Goal: Task Accomplishment & Management: Manage account settings

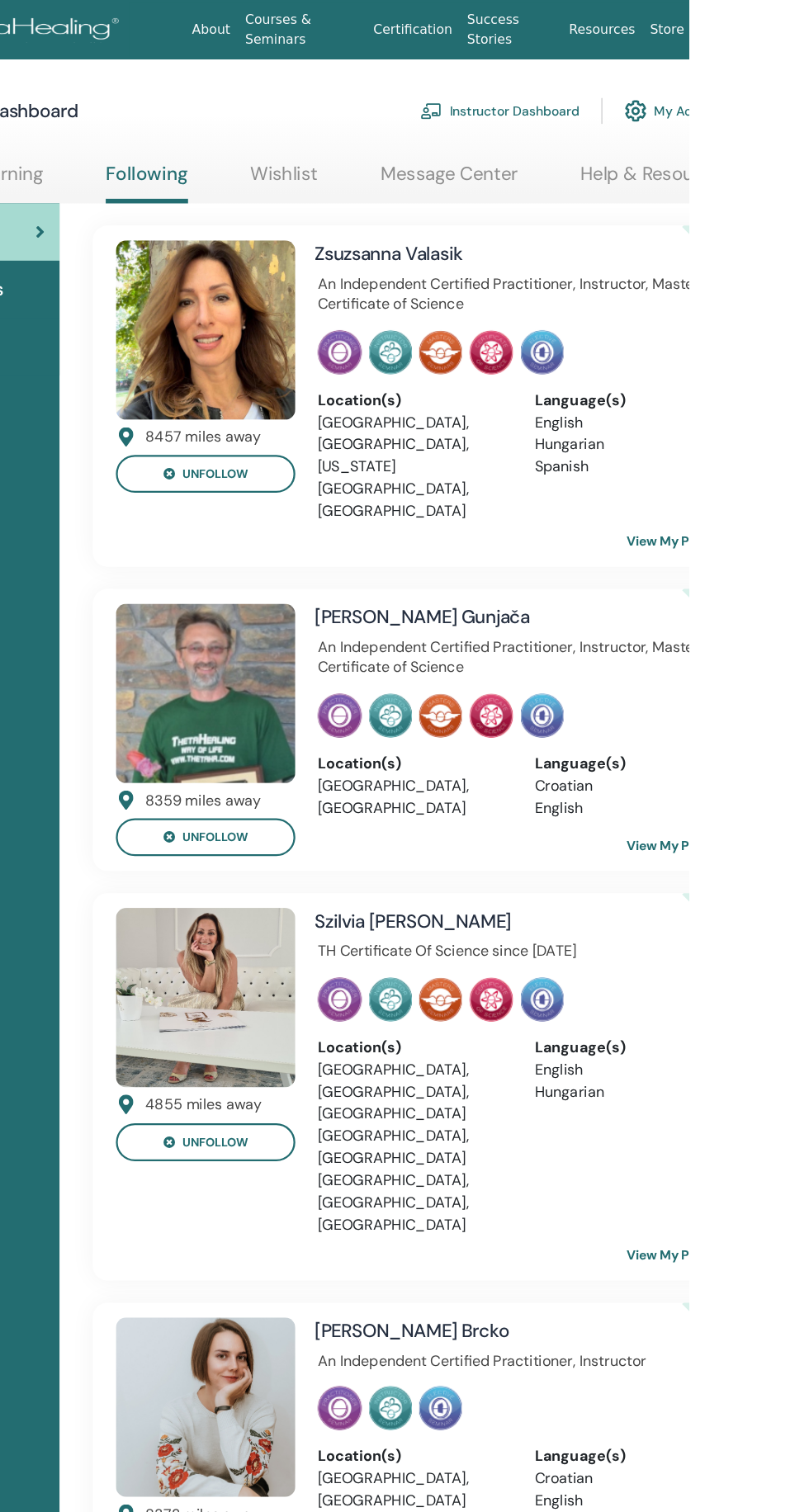
click at [404, 610] on img at bounding box center [378, 620] width 160 height 160
click at [390, 879] on img at bounding box center [378, 891] width 160 height 160
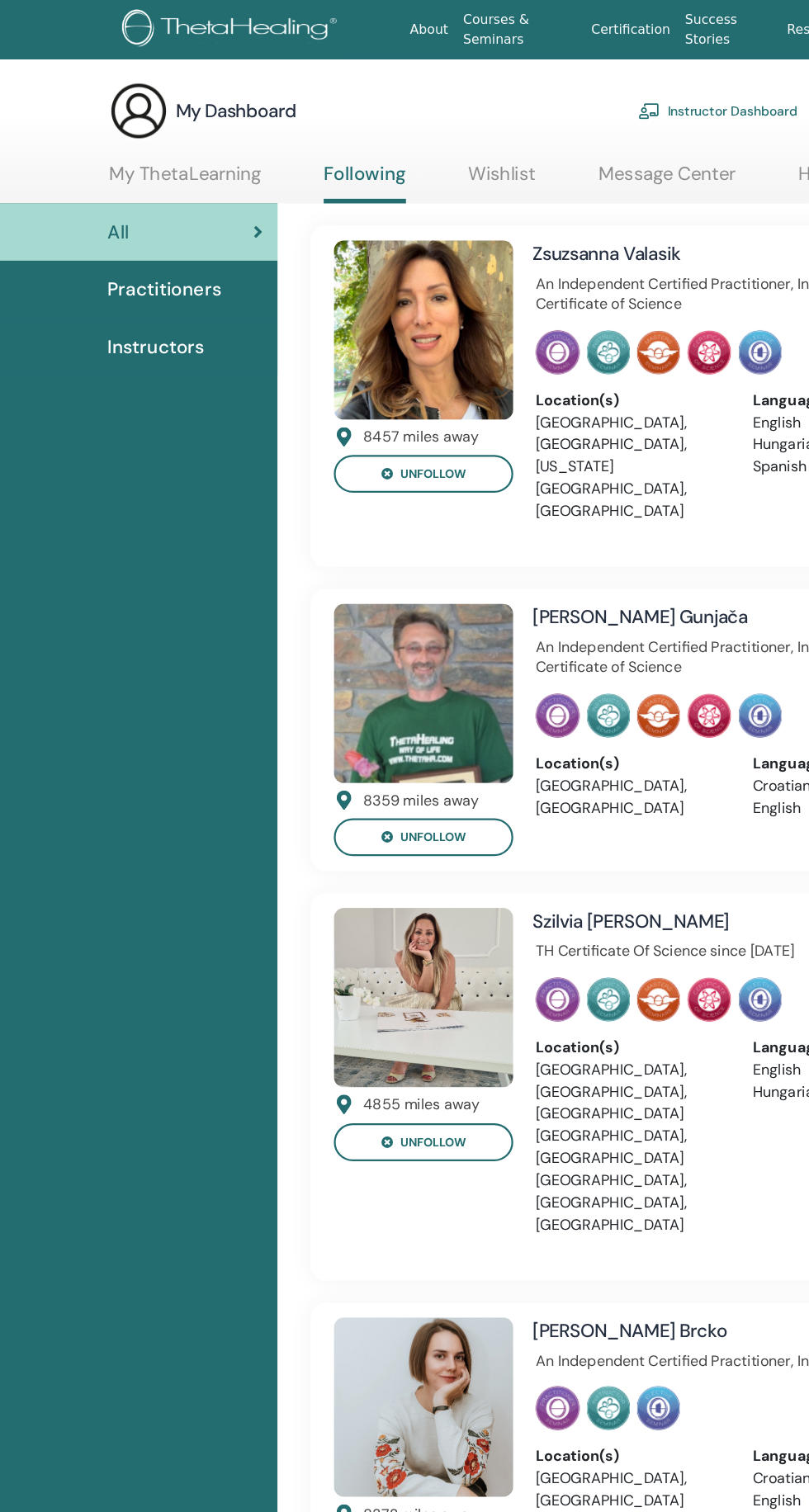
click at [164, 254] on span "Practitioners" at bounding box center [146, 258] width 102 height 25
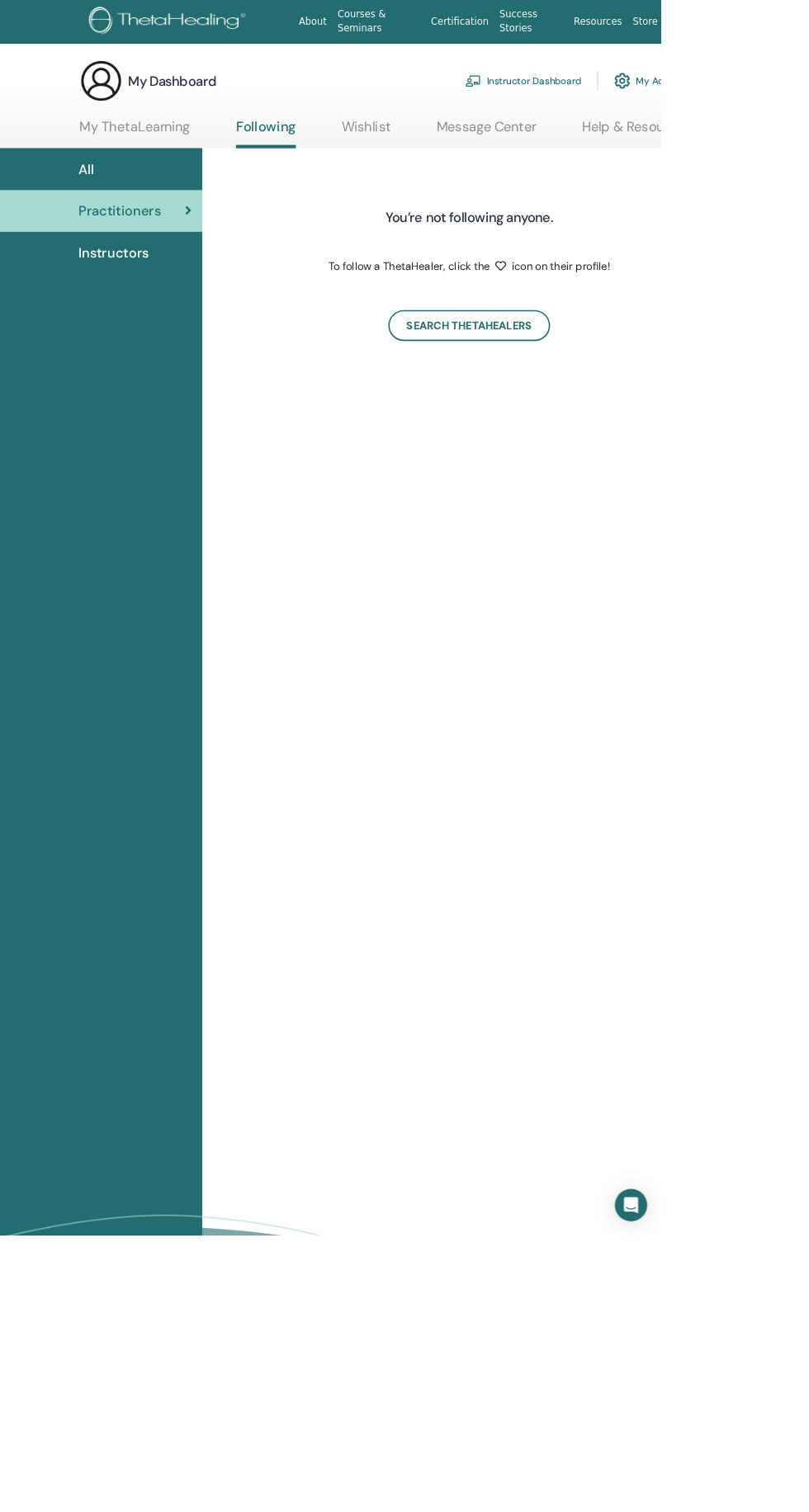
click at [646, 103] on link "Instructor Dashboard" at bounding box center [641, 99] width 142 height 36
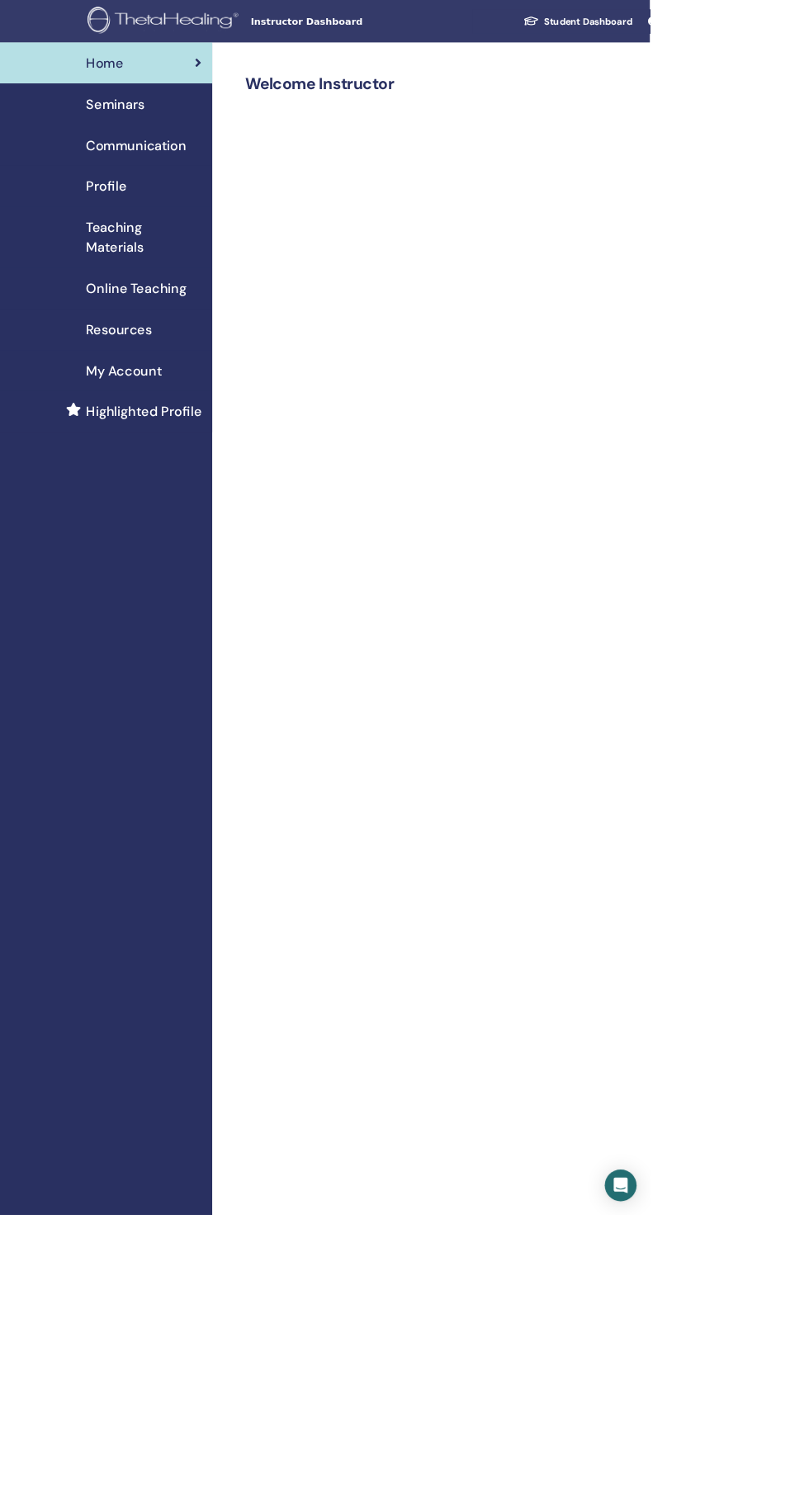
click at [183, 128] on div "Seminars" at bounding box center [132, 130] width 237 height 25
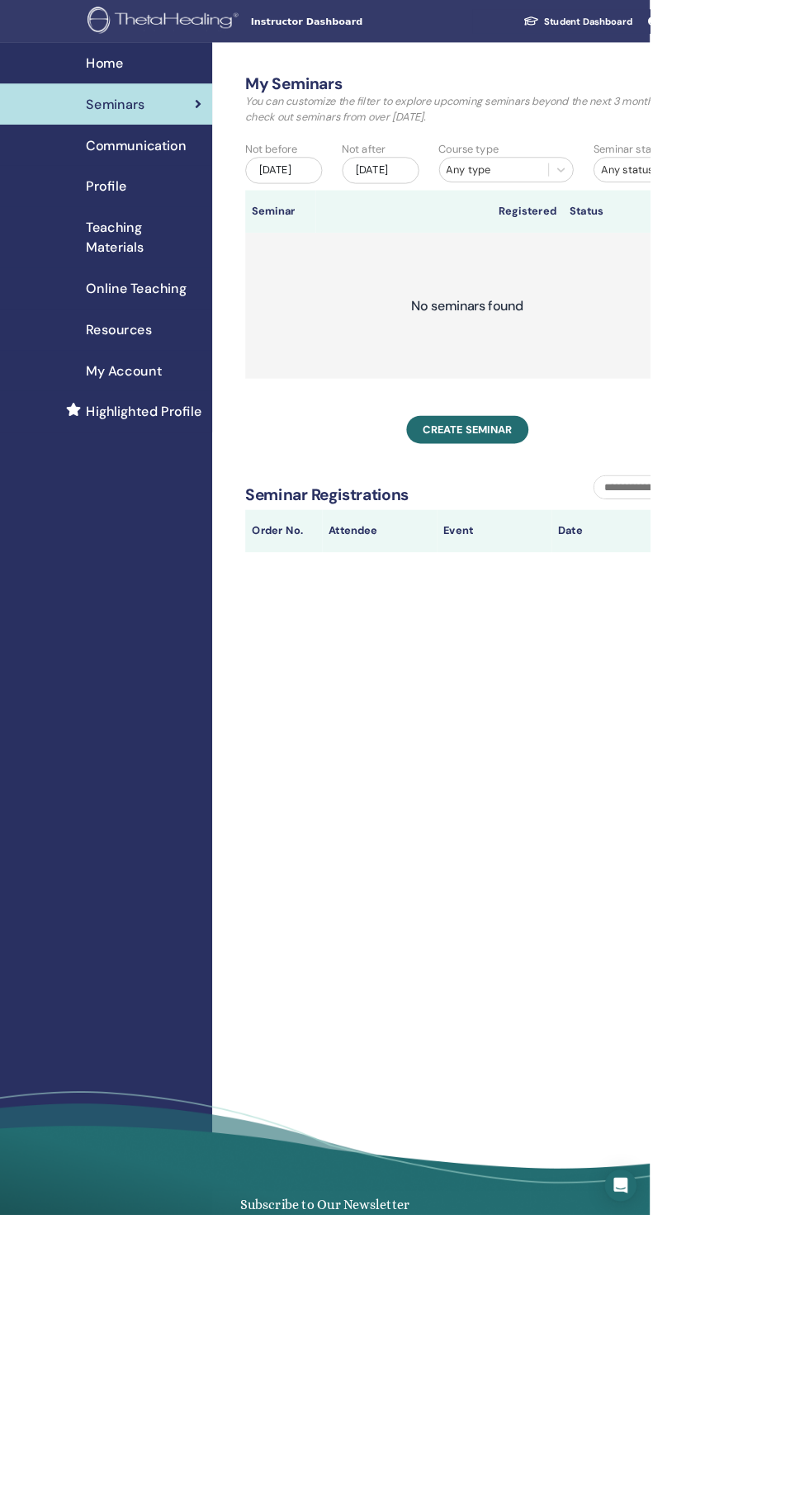
click at [180, 461] on span "My Account" at bounding box center [155, 462] width 94 height 25
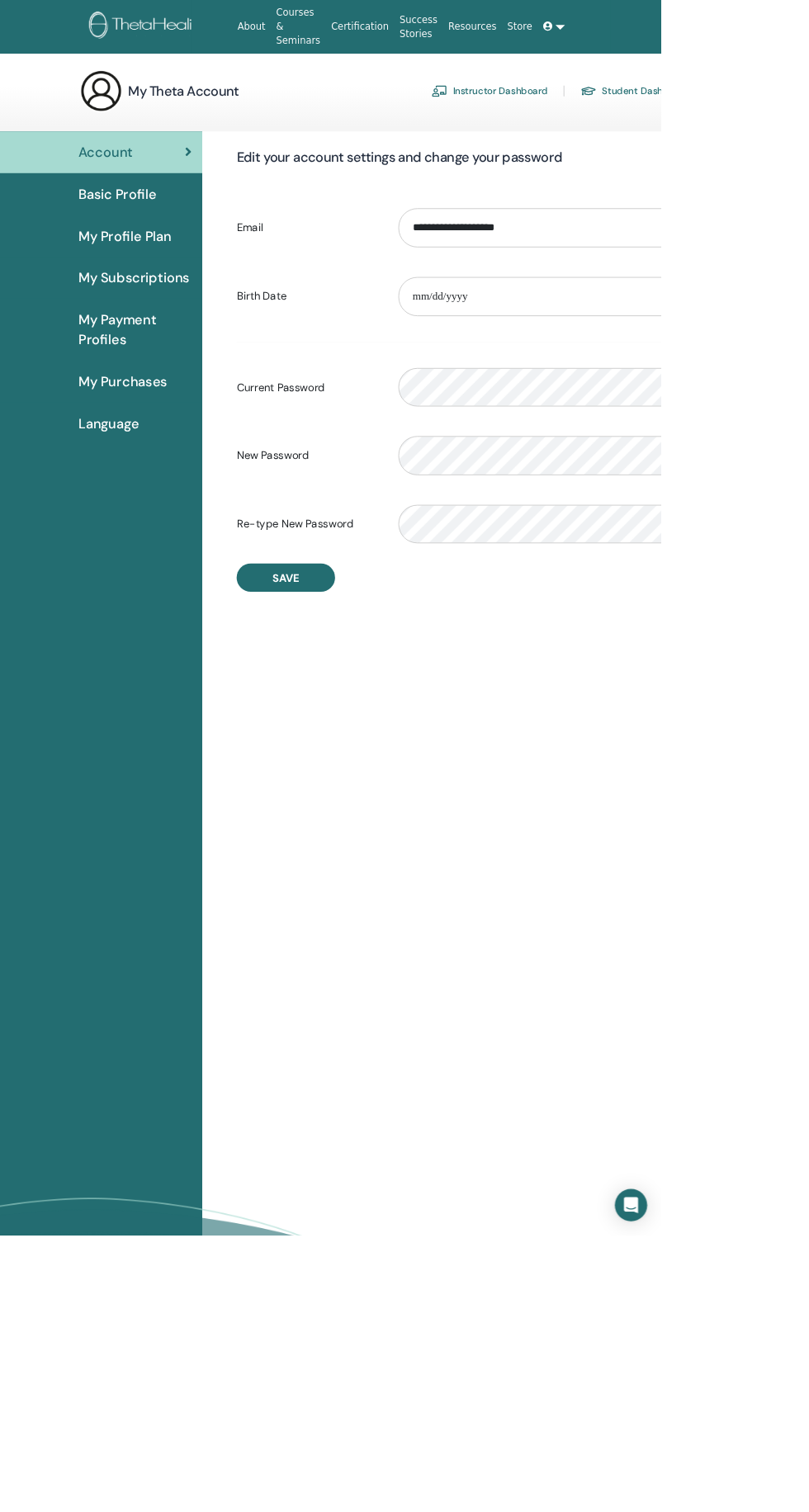
click at [606, 113] on link "Instructor Dashboard" at bounding box center [600, 112] width 142 height 26
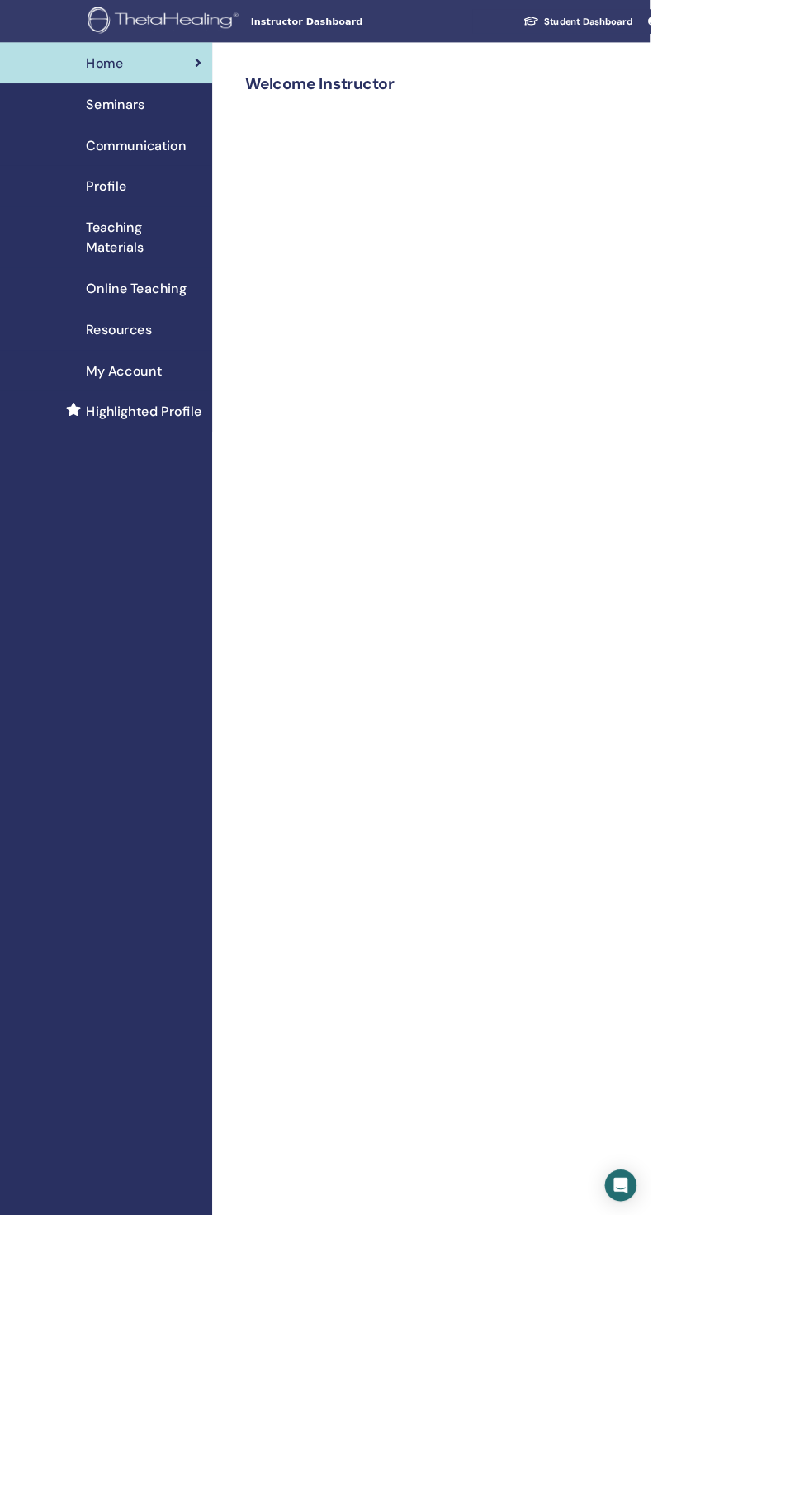
click at [171, 307] on span "Teaching Materials" at bounding box center [180, 295] width 144 height 50
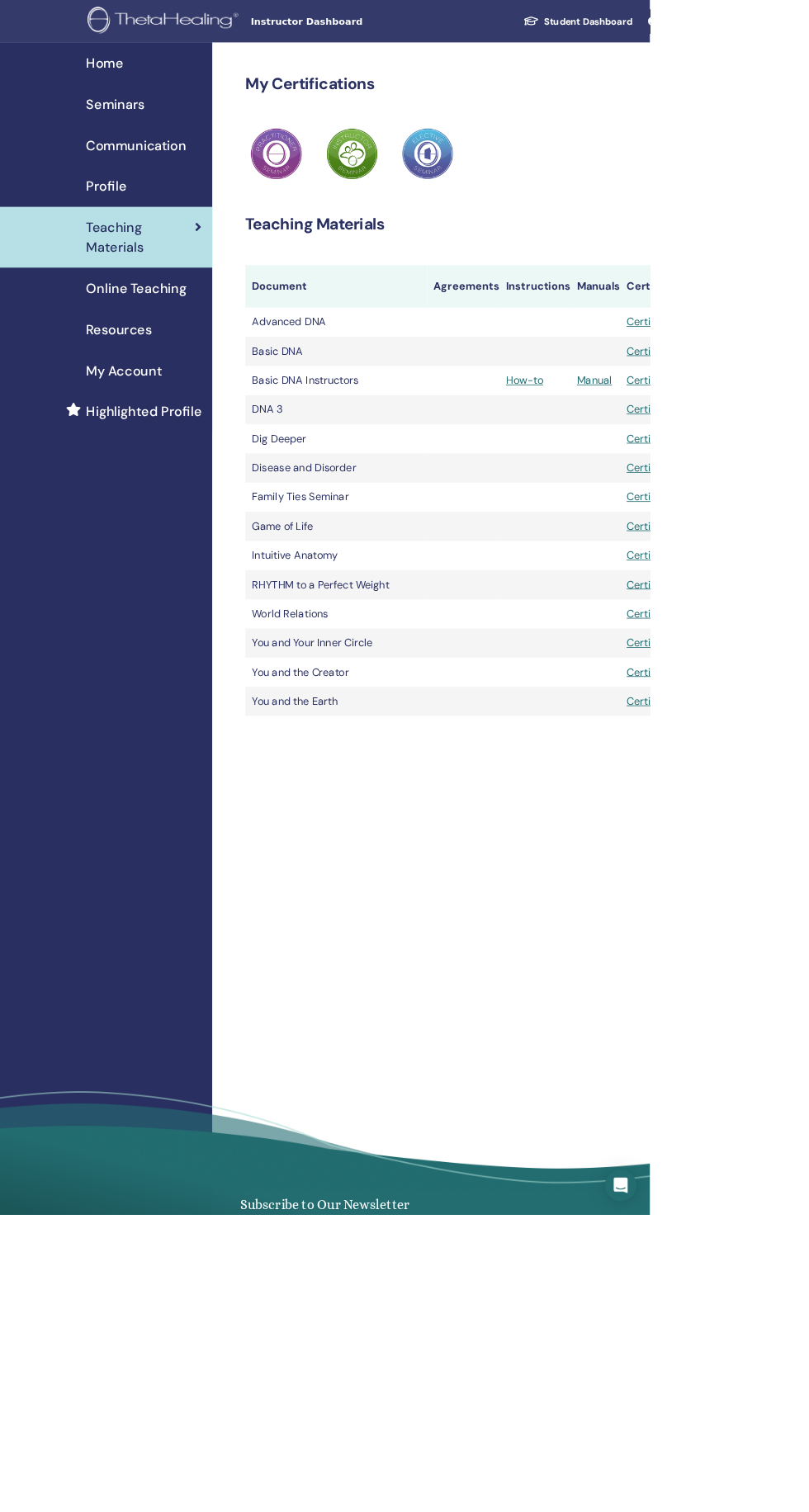
click at [178, 231] on div "Profile" at bounding box center [132, 232] width 237 height 25
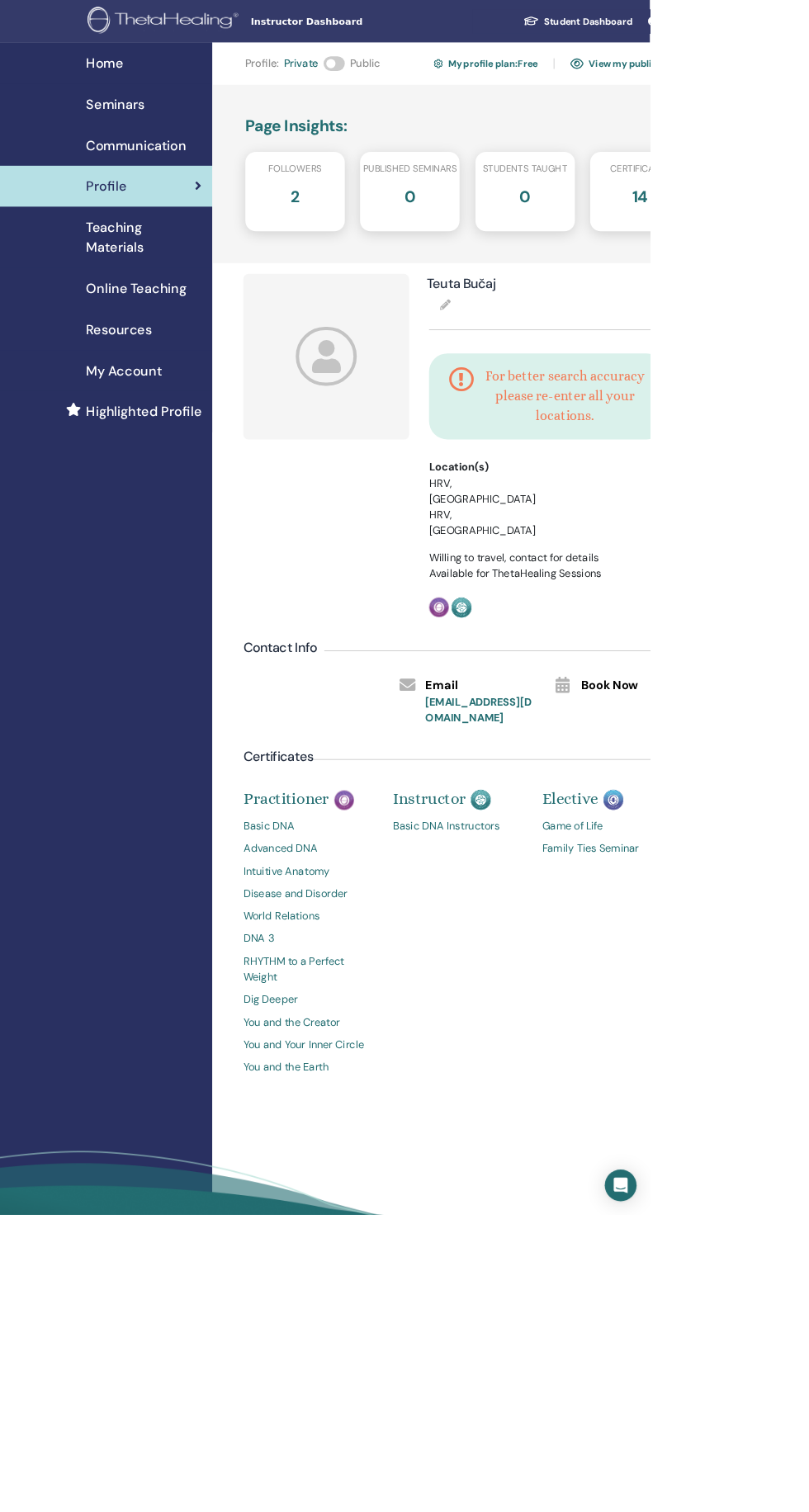
click at [356, 227] on div "2" at bounding box center [367, 251] width 149 height 52
click at [368, 245] on h2 "2" at bounding box center [366, 241] width 11 height 32
click at [808, 218] on span "Certificates" at bounding box center [796, 210] width 74 height 17
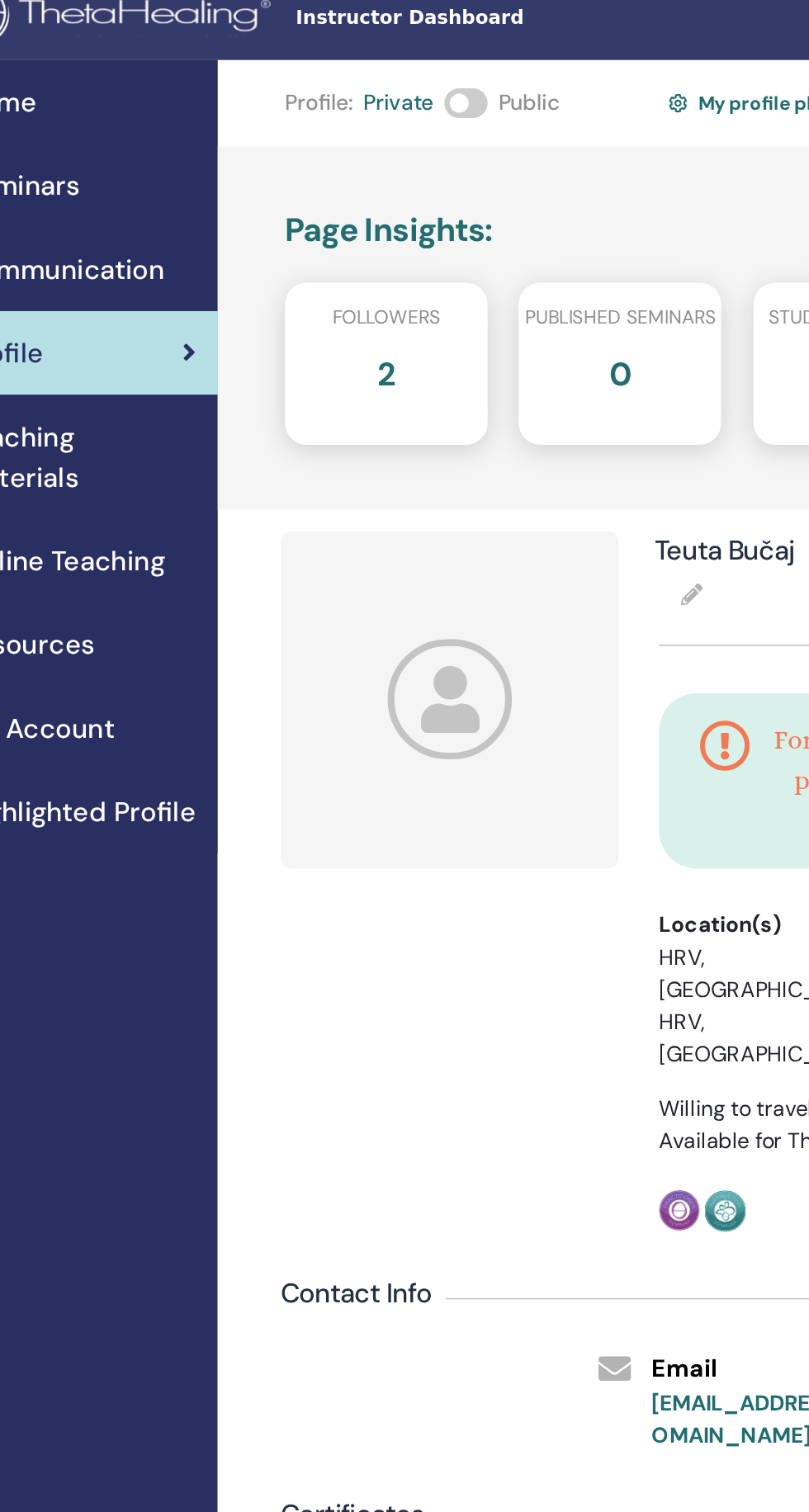
click at [357, 238] on div "2" at bounding box center [367, 251] width 149 height 52
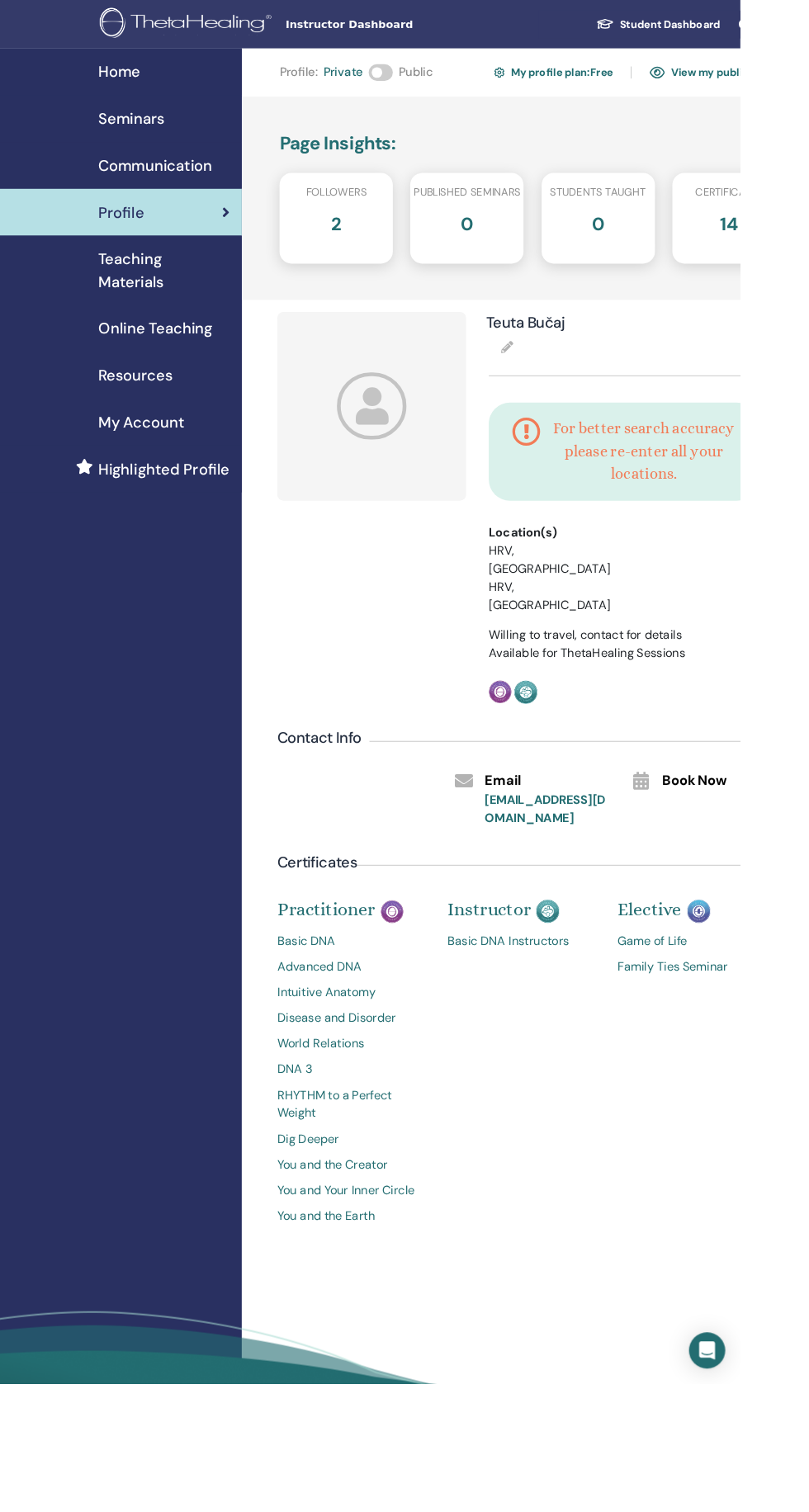
click at [599, 79] on link "My profile plan : Free" at bounding box center [605, 79] width 130 height 26
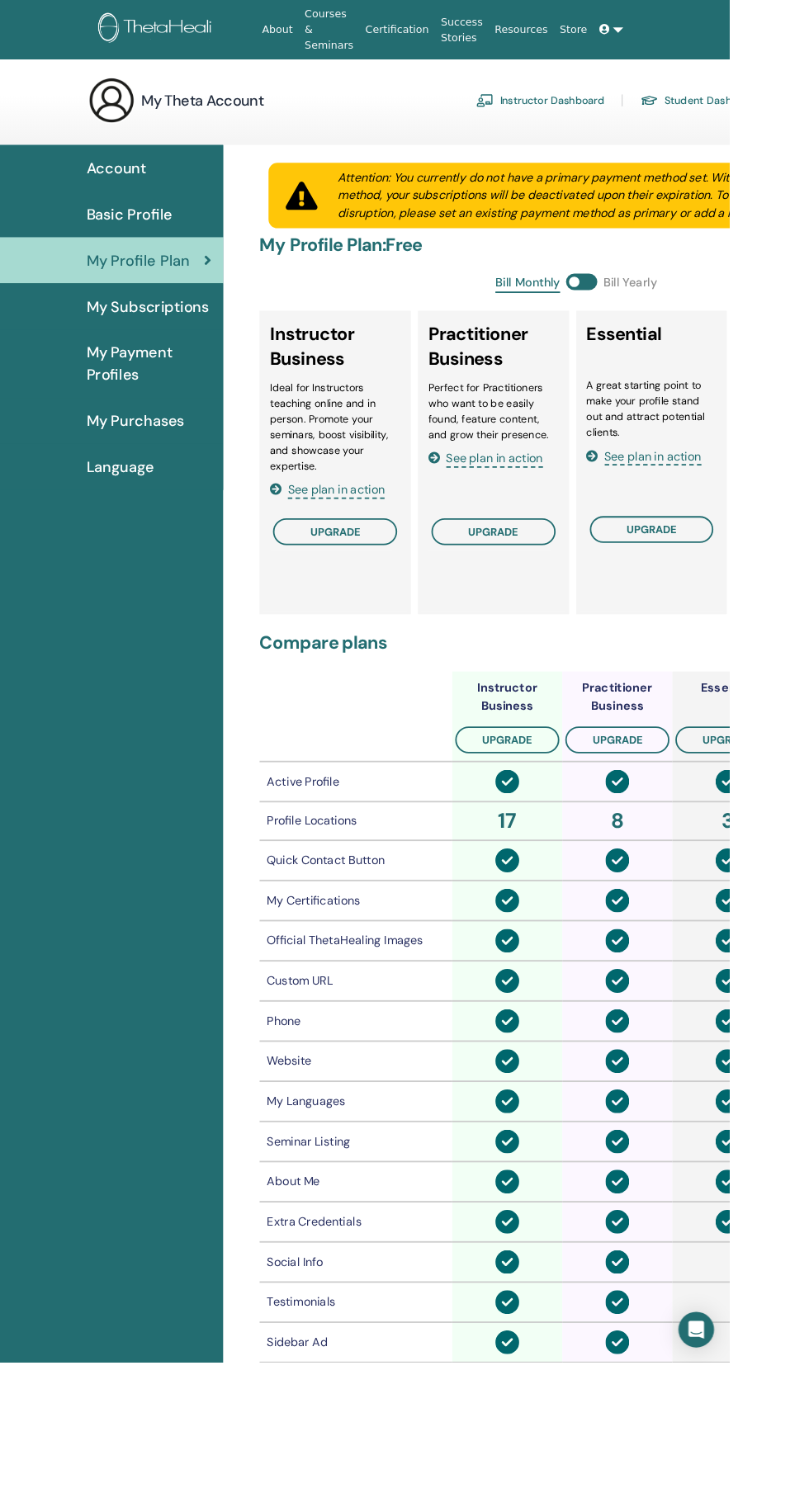
click at [166, 509] on span "Language" at bounding box center [133, 519] width 75 height 25
